Goal: Task Accomplishment & Management: Manage account settings

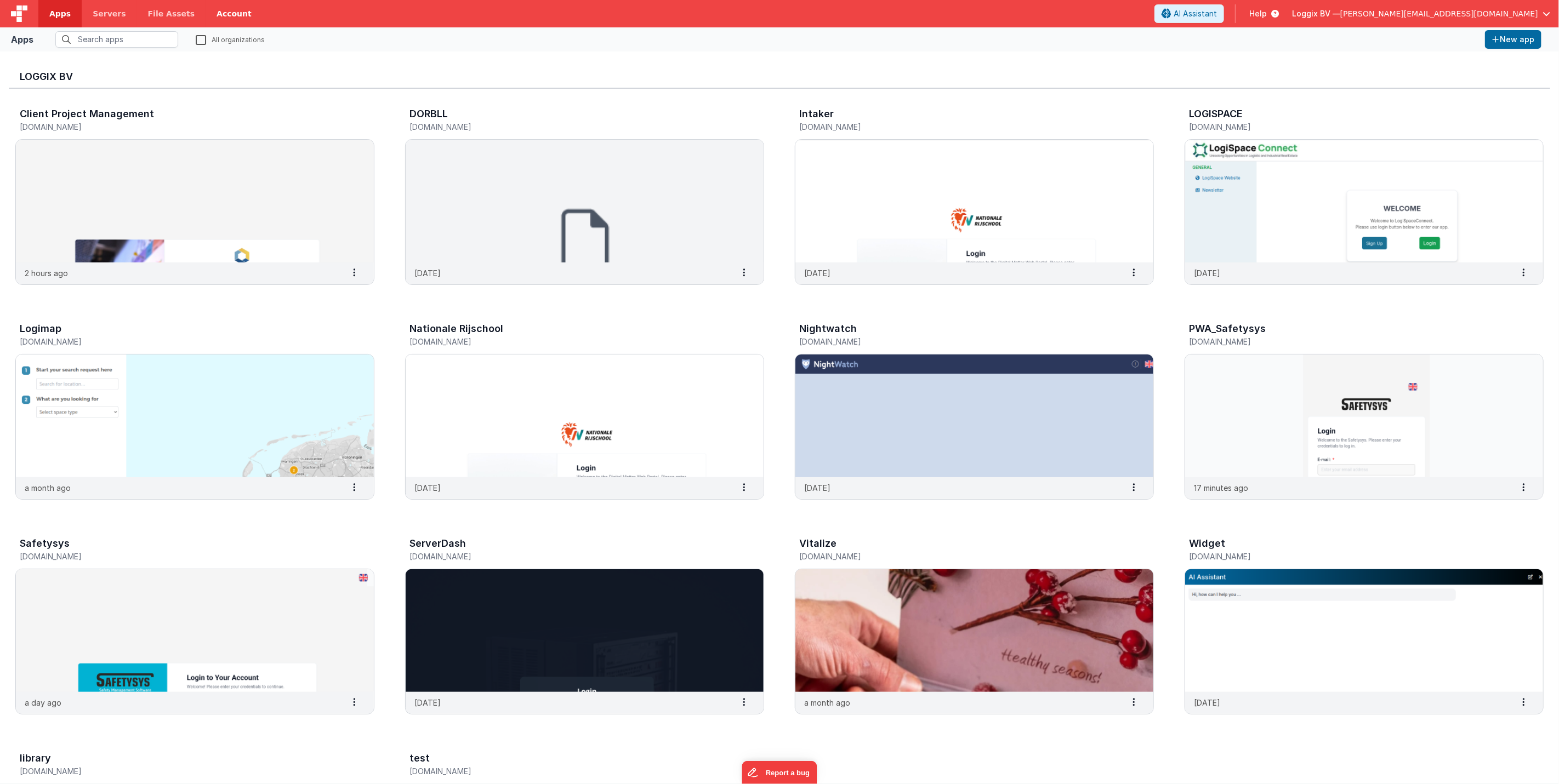
click at [217, 13] on link "Account" at bounding box center [234, 13] width 57 height 27
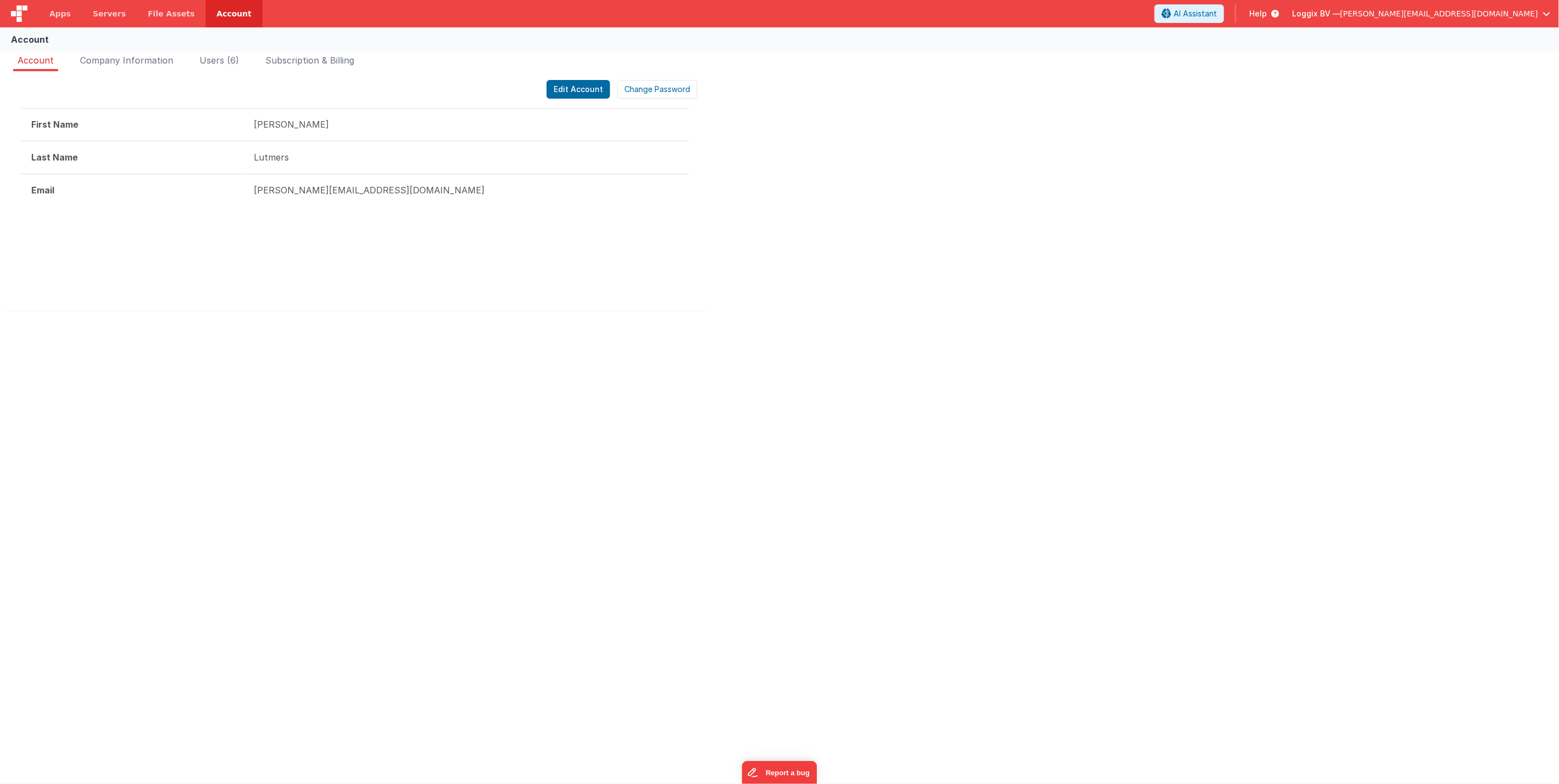
drag, startPoint x: 139, startPoint y: 118, endPoint x: 212, endPoint y: 122, distance: 73.1
click at [298, 133] on tr "First Name [PERSON_NAME]" at bounding box center [356, 125] width 668 height 33
click at [150, 61] on span "Company Information" at bounding box center [127, 61] width 93 height 11
click at [214, 61] on span "Users (6)" at bounding box center [219, 61] width 40 height 11
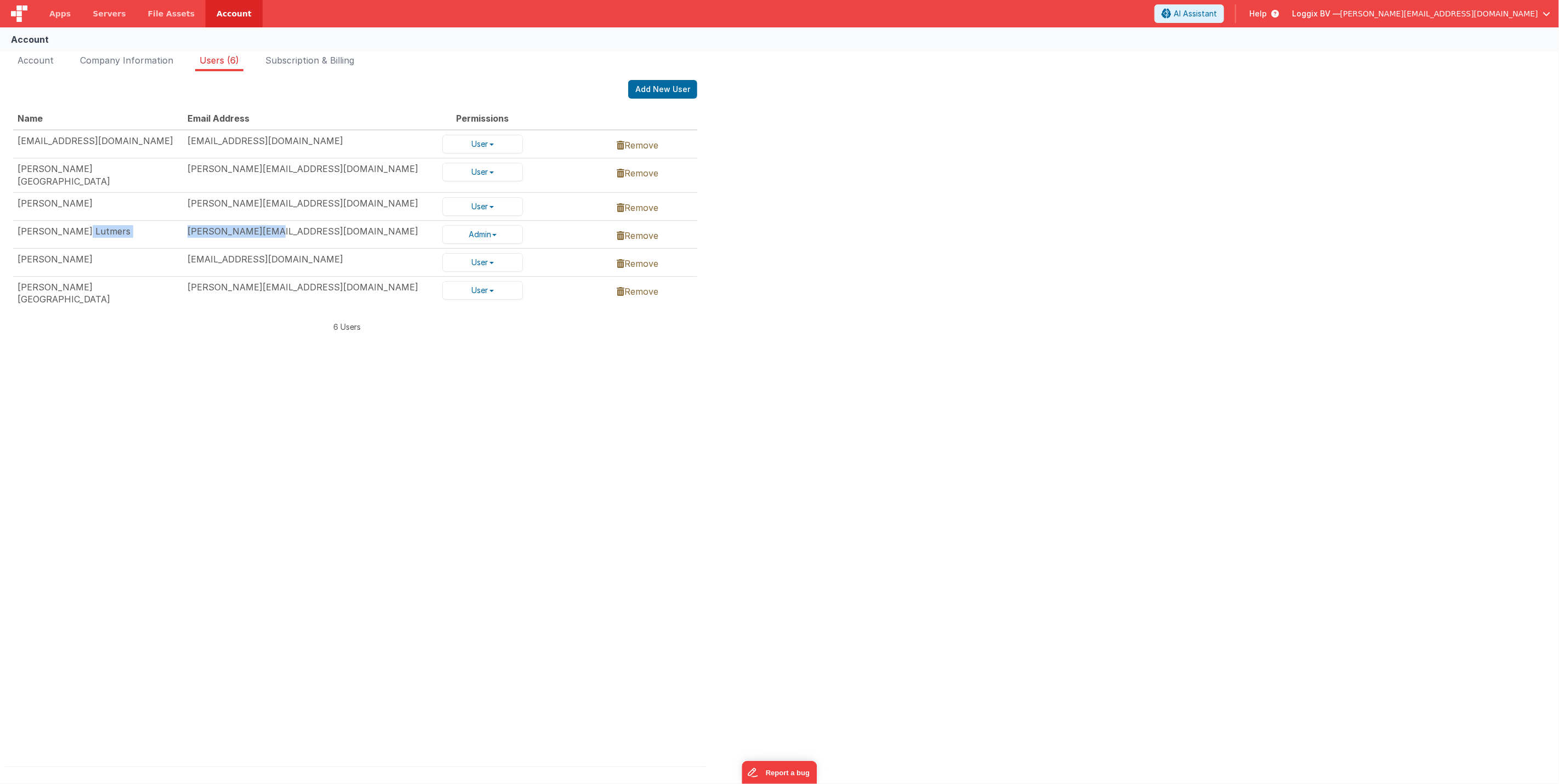
drag, startPoint x: 53, startPoint y: 223, endPoint x: 275, endPoint y: 228, distance: 222.1
click at [275, 228] on tr "[PERSON_NAME] Lutmers [EMAIL_ADDRESS][DOMAIN_NAME] Admin Admin User Remove" at bounding box center [355, 234] width 684 height 28
click at [505, 229] on button "Admin" at bounding box center [482, 234] width 81 height 19
click at [486, 217] on link "User" at bounding box center [486, 224] width 86 height 14
click at [493, 227] on button "Admin" at bounding box center [482, 234] width 81 height 19
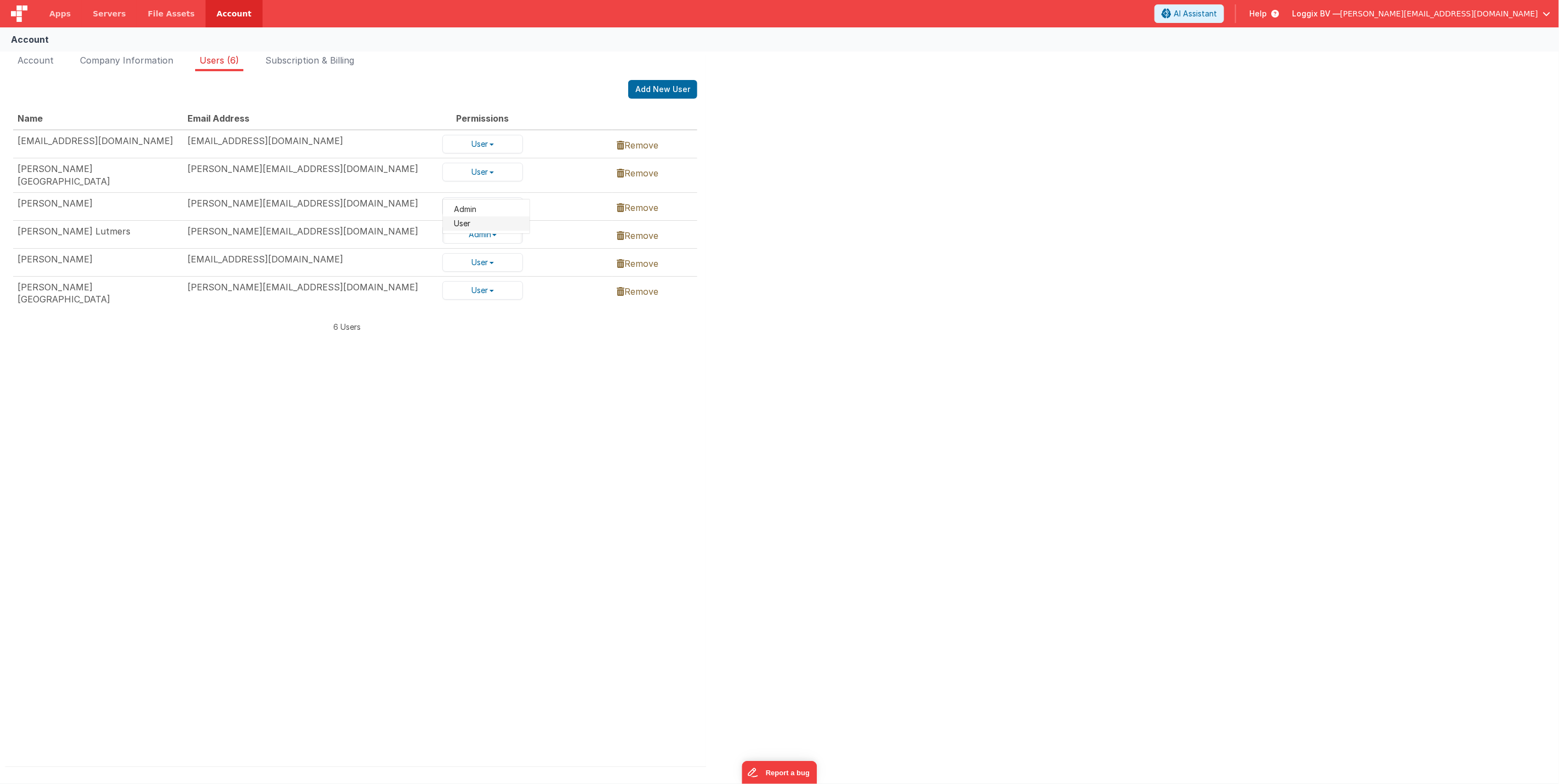
click at [503, 217] on link "User" at bounding box center [486, 224] width 86 height 14
click at [309, 61] on span "Subscription & Billing" at bounding box center [309, 61] width 89 height 11
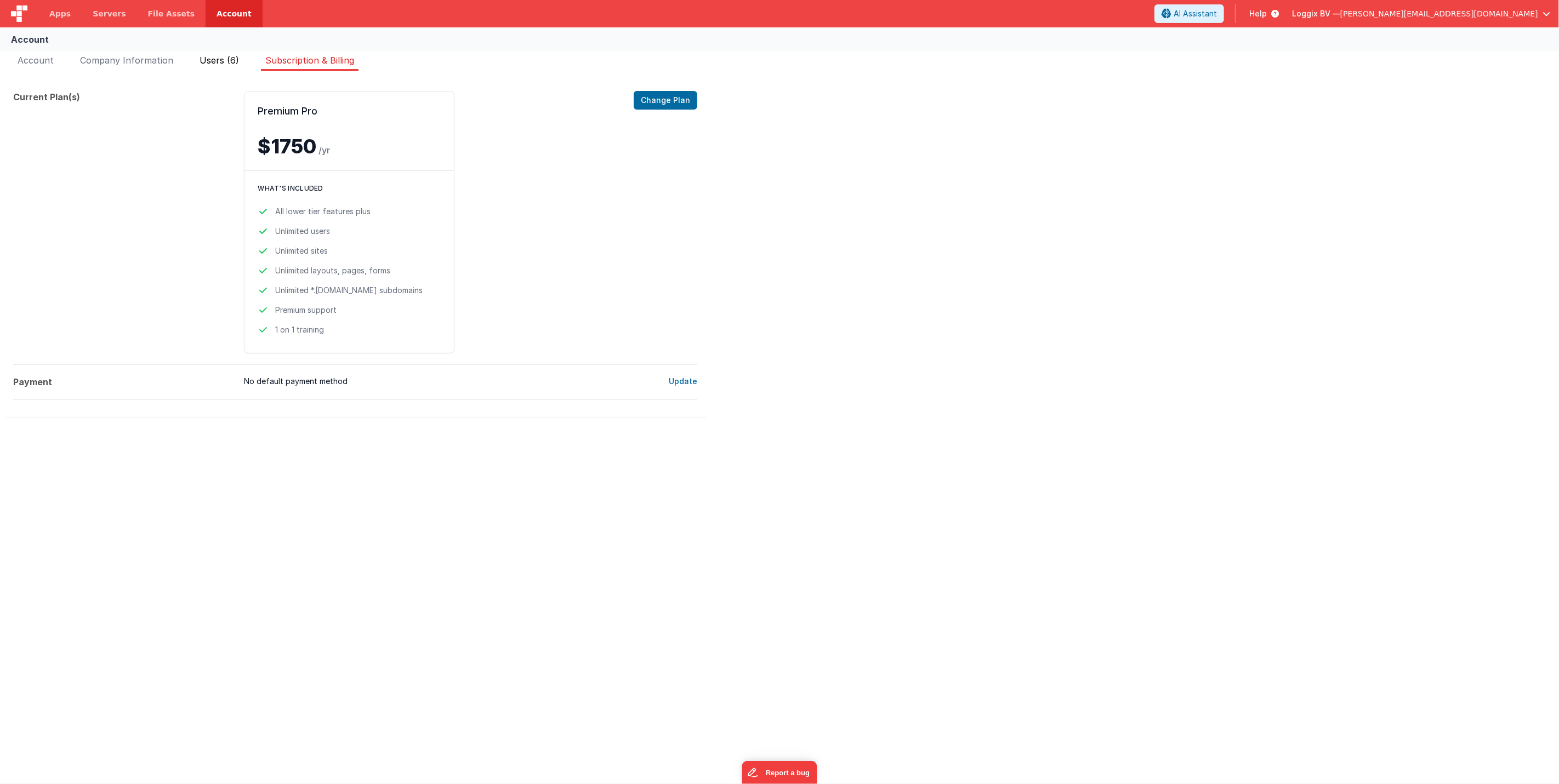
click at [211, 62] on span "Users (6)" at bounding box center [219, 61] width 40 height 11
